Goal: Browse casually

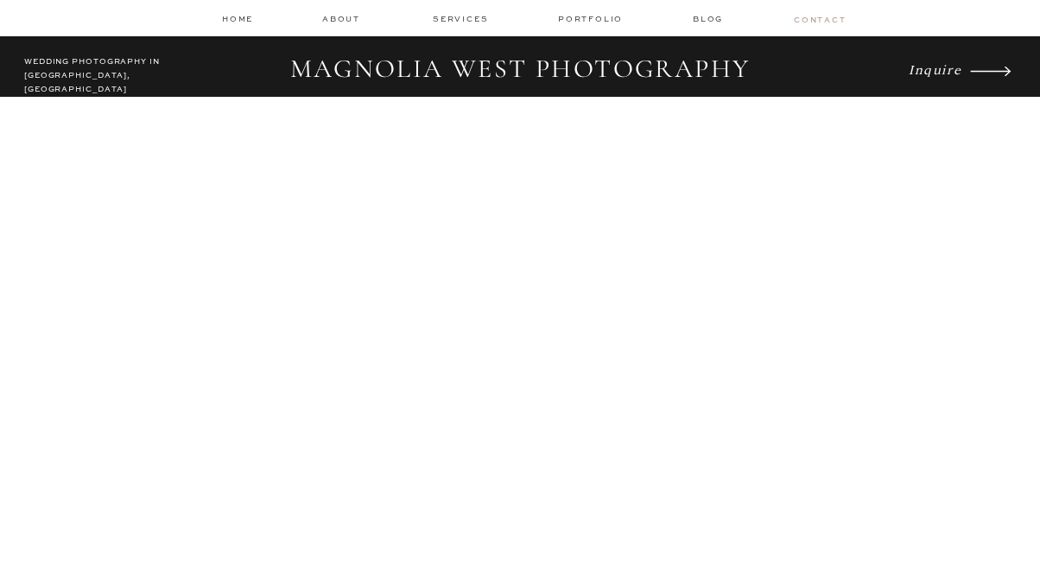
click at [816, 20] on nav "contact" at bounding box center [819, 19] width 50 height 10
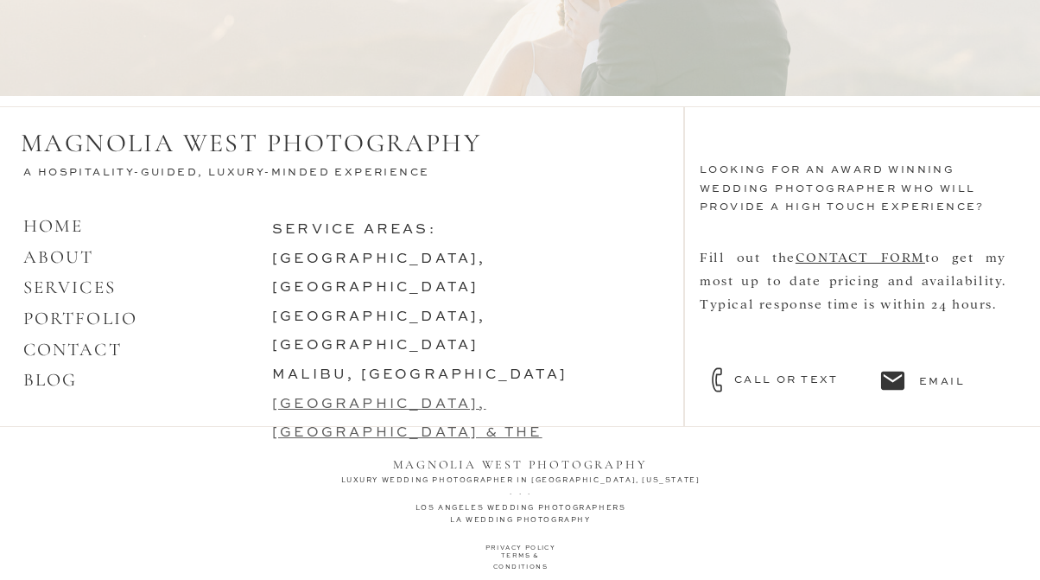
scroll to position [1689, 0]
click at [63, 258] on link "HOME ABOUT" at bounding box center [58, 241] width 71 height 53
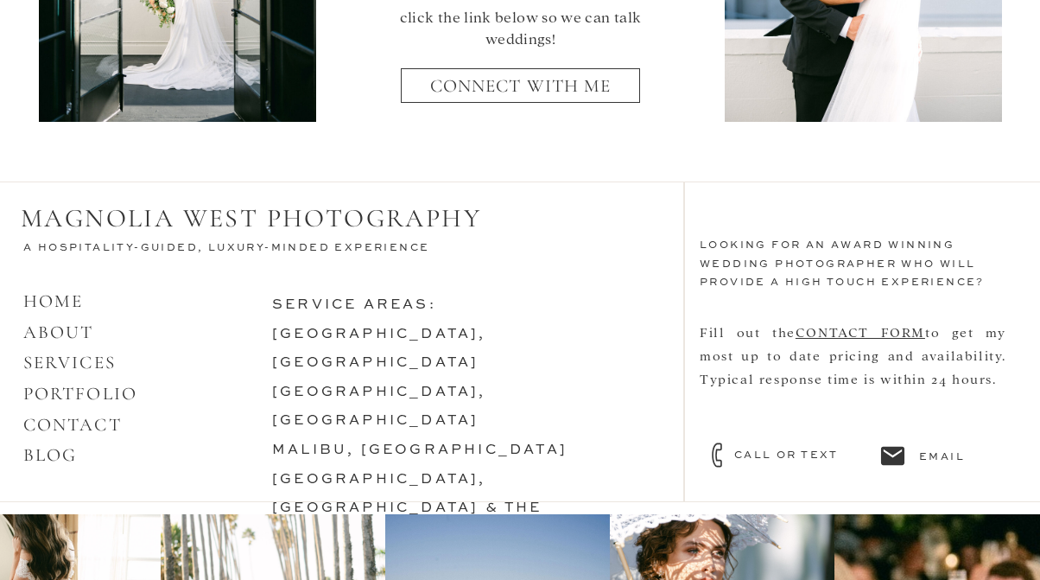
scroll to position [7431, 0]
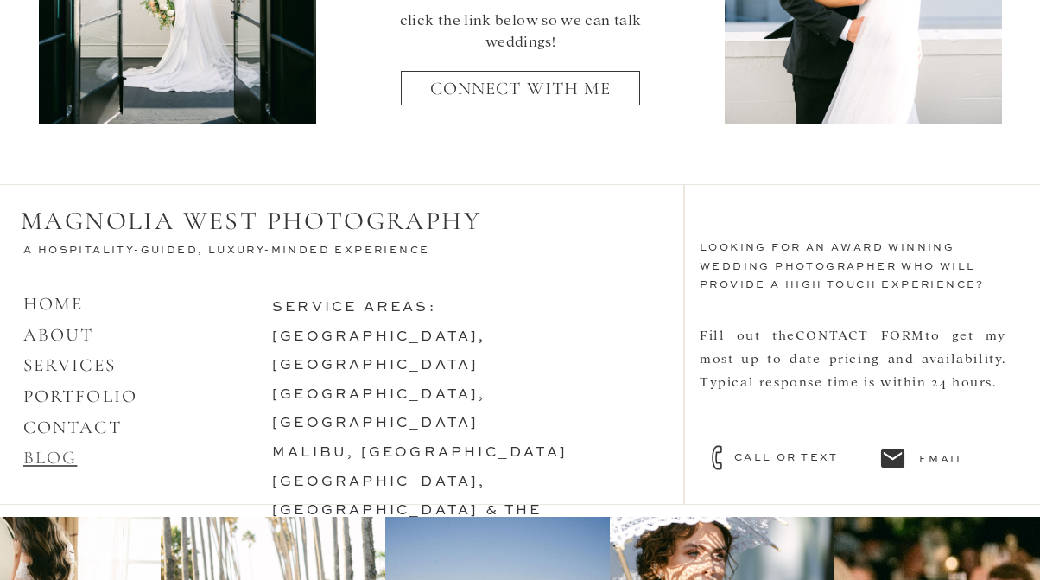
click at [48, 449] on link "BLOG" at bounding box center [50, 458] width 54 height 22
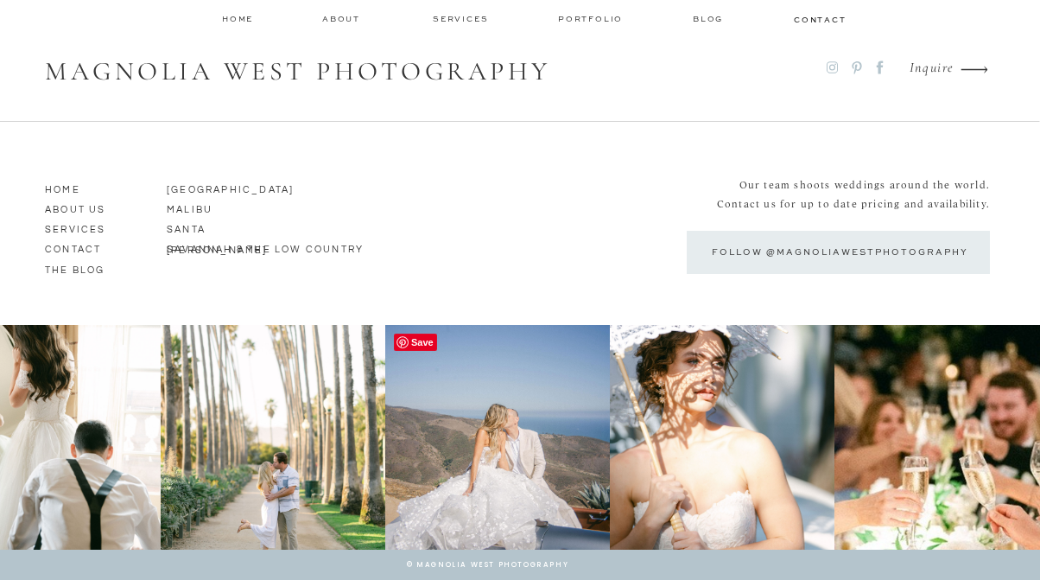
scroll to position [10900, 0]
click at [833, 68] on icon at bounding box center [832, 68] width 15 height 16
